Goal: Contribute content

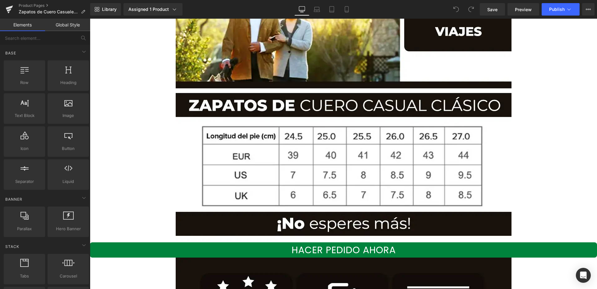
scroll to position [4699, 0]
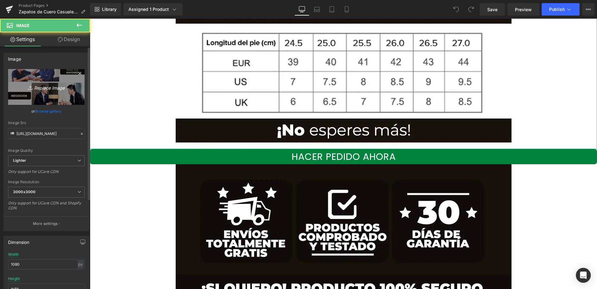
click at [46, 89] on icon "Replace Image" at bounding box center [46, 87] width 50 height 8
type input "C:\fakepath\Mesa de trabajo 6.webp"
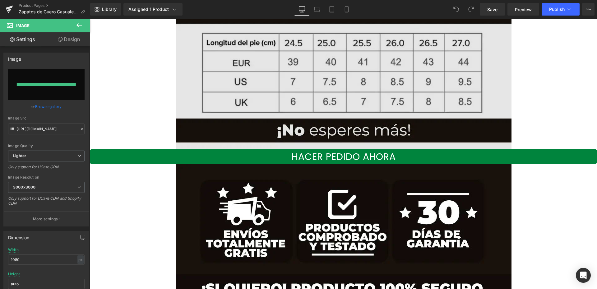
type input "[URL][DOMAIN_NAME]"
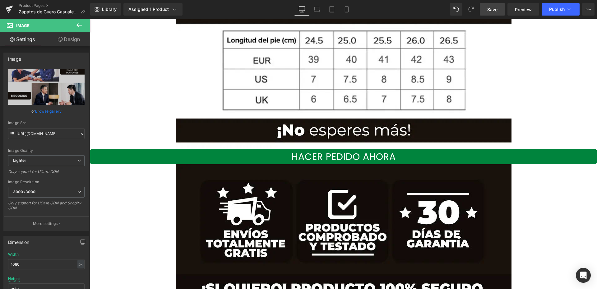
click at [497, 9] on span "Save" at bounding box center [493, 9] width 10 height 7
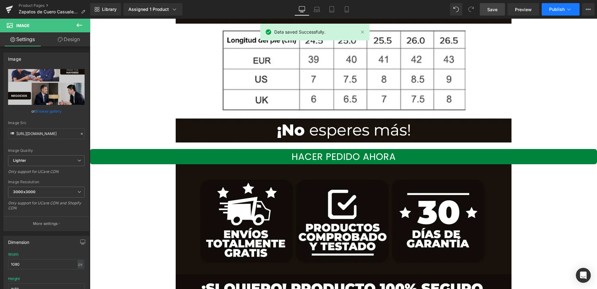
click at [564, 12] on span "Publish" at bounding box center [558, 9] width 16 height 5
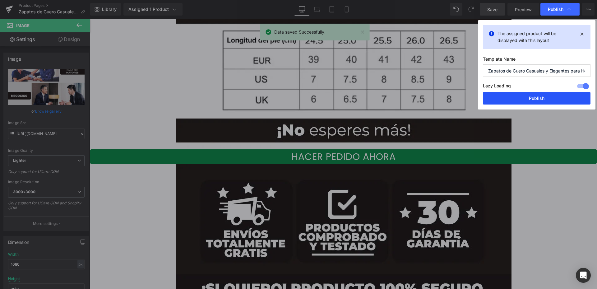
click at [535, 97] on button "Publish" at bounding box center [537, 98] width 108 height 12
